Goal: Check status: Check status

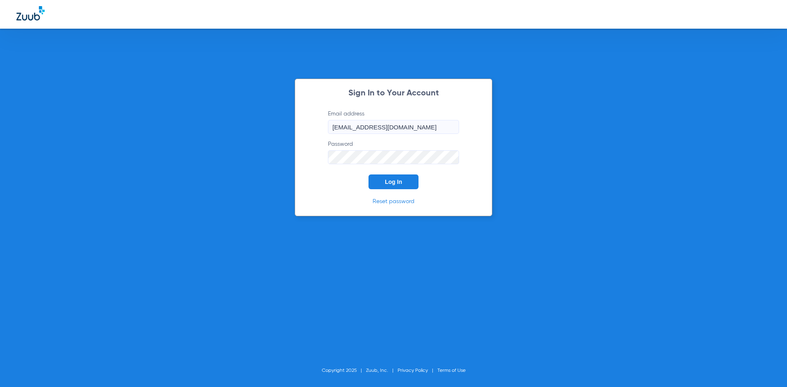
click at [403, 186] on button "Log In" at bounding box center [393, 182] width 50 height 15
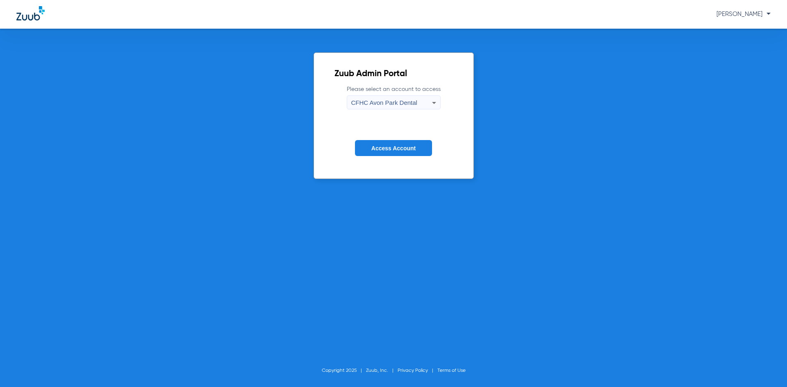
drag, startPoint x: 378, startPoint y: 143, endPoint x: 380, endPoint y: 148, distance: 5.6
click at [378, 143] on button "Access Account" at bounding box center [393, 148] width 77 height 16
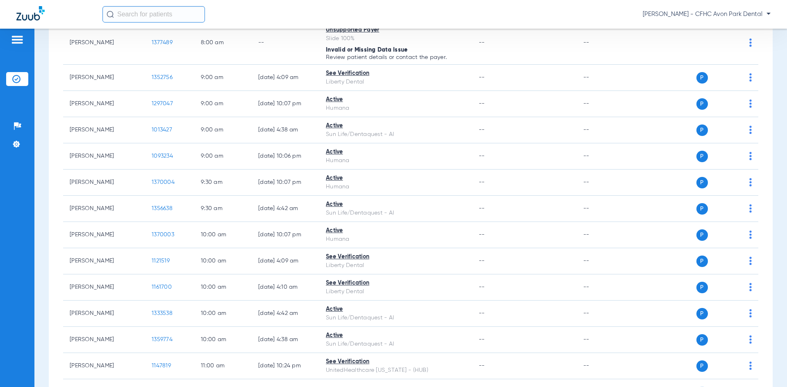
scroll to position [287, 0]
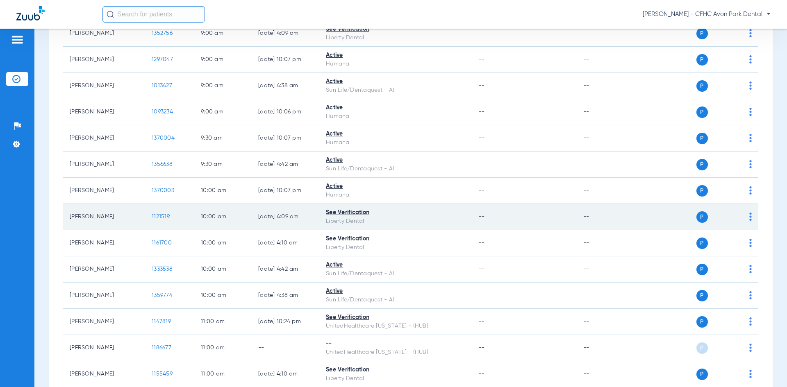
click at [161, 218] on span "1121519" at bounding box center [161, 217] width 18 height 6
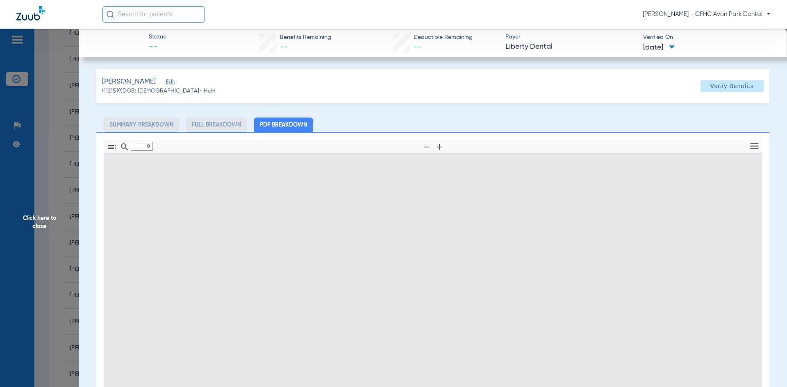
type input "1"
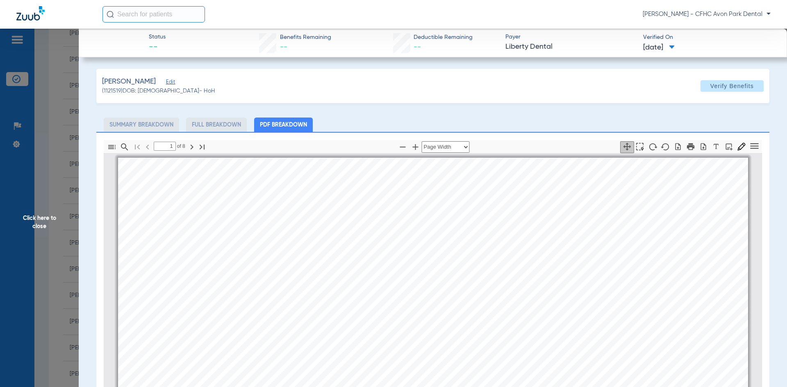
scroll to position [4, 0]
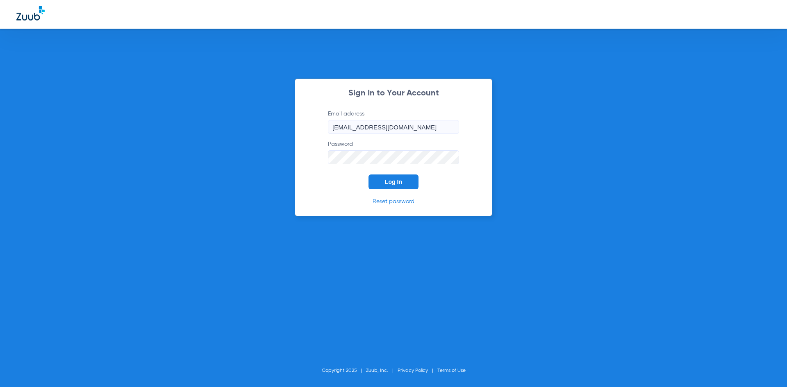
click at [398, 175] on button "Log In" at bounding box center [393, 182] width 50 height 15
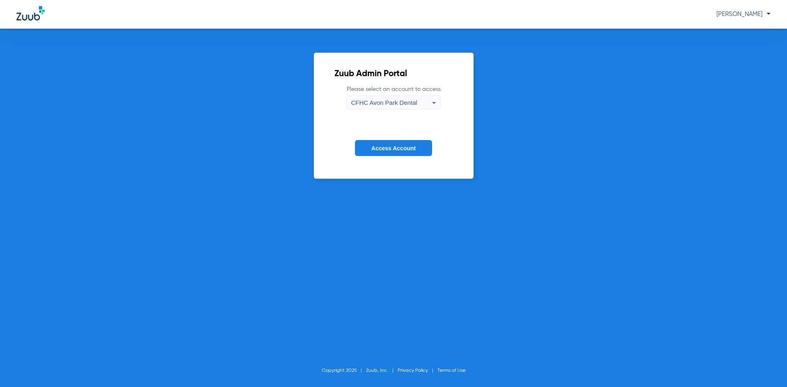
click at [445, 161] on form "Please select an account to access [GEOGRAPHIC_DATA] Dental Access Account" at bounding box center [393, 126] width 118 height 83
click at [420, 150] on button "Access Account" at bounding box center [393, 148] width 77 height 16
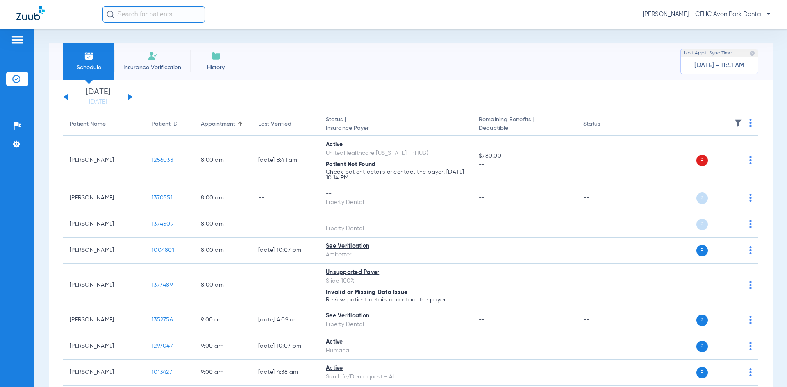
click at [134, 97] on app-single-date-navigator "[DATE] [DATE] [DATE] [DATE] [DATE] [DATE] [DATE] [DATE] [DATE] [DATE] [DATE] [D…" at bounding box center [410, 97] width 695 height 18
click at [130, 98] on button at bounding box center [130, 97] width 5 height 6
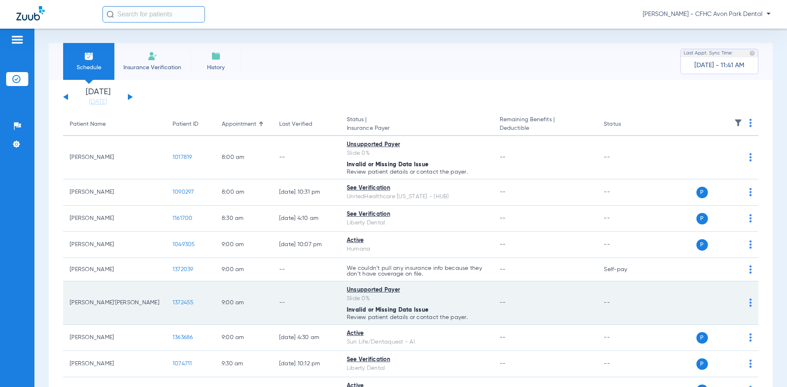
scroll to position [246, 0]
